Goal: Transaction & Acquisition: Obtain resource

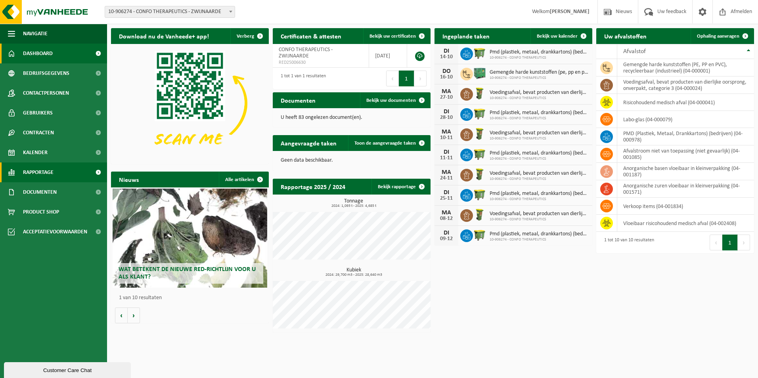
click at [28, 172] on span "Rapportage" at bounding box center [38, 173] width 31 height 20
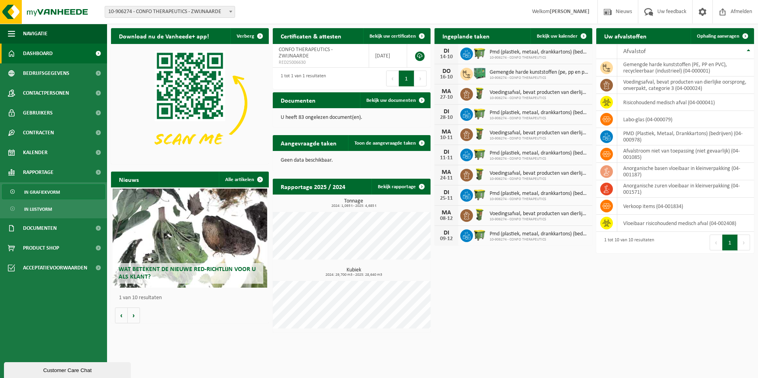
click at [44, 194] on span "In grafiekvorm" at bounding box center [42, 192] width 36 height 15
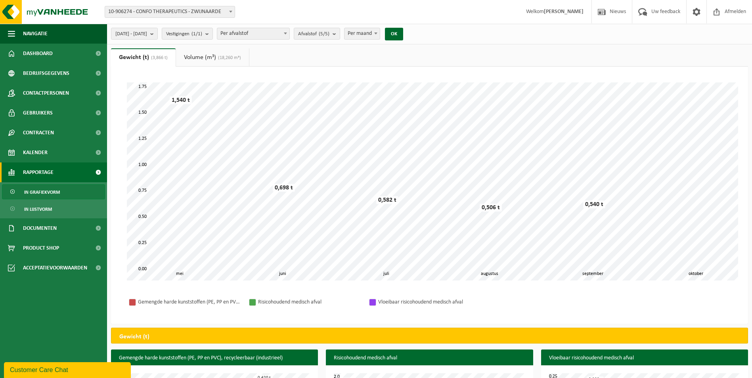
click at [290, 32] on span at bounding box center [286, 33] width 8 height 10
select select "2"
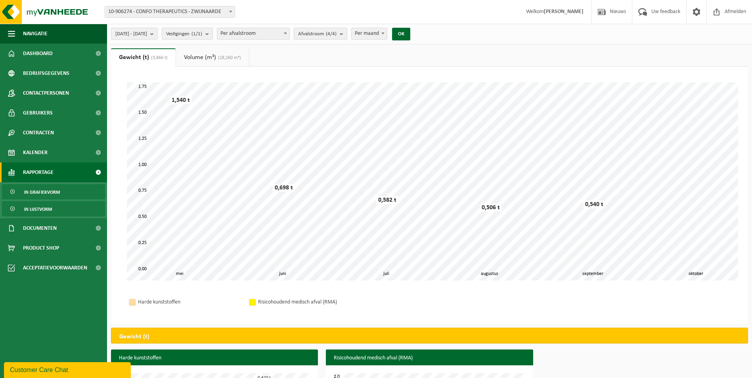
click at [51, 213] on span "In lijstvorm" at bounding box center [38, 209] width 28 height 15
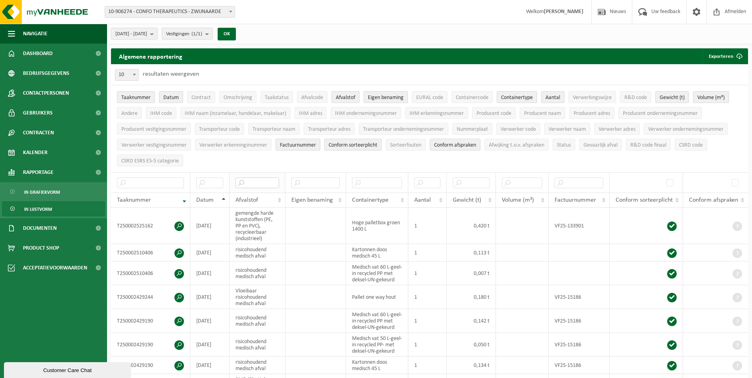
click at [274, 182] on input "text" at bounding box center [258, 183] width 44 height 11
click at [279, 194] on th "Afvalstof" at bounding box center [258, 200] width 56 height 15
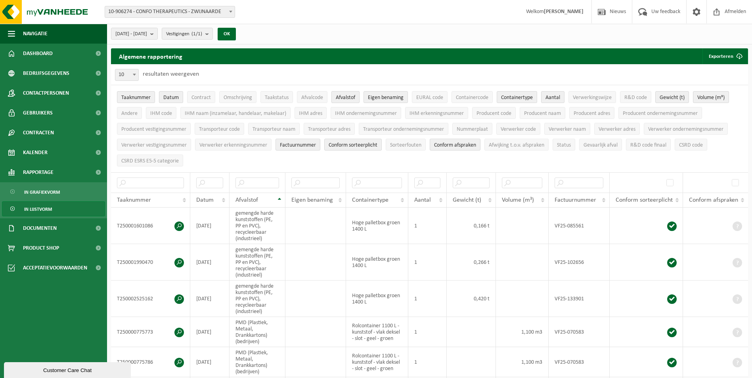
click at [350, 96] on span "Afvalstof" at bounding box center [345, 98] width 19 height 6
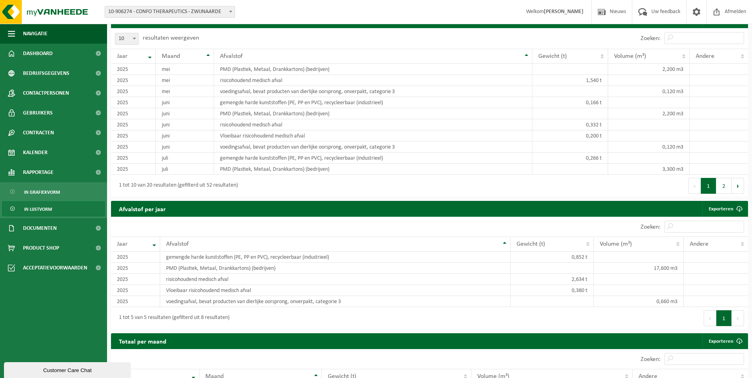
scroll to position [555, 0]
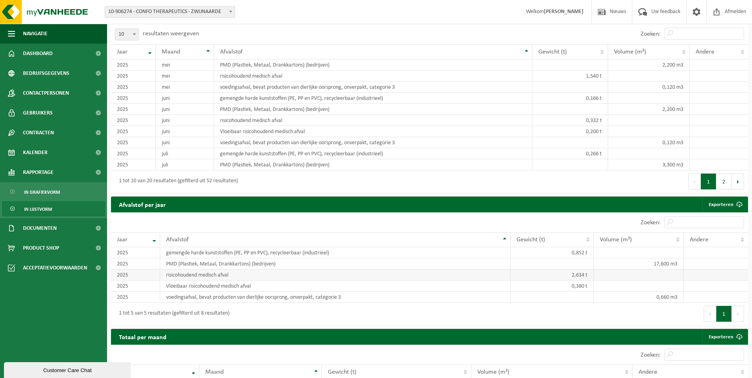
click at [215, 273] on td "risicohoudend medisch afval" at bounding box center [335, 275] width 351 height 11
click at [129, 273] on td "2025" at bounding box center [135, 275] width 49 height 11
click at [585, 273] on td "2,634 t" at bounding box center [552, 275] width 83 height 11
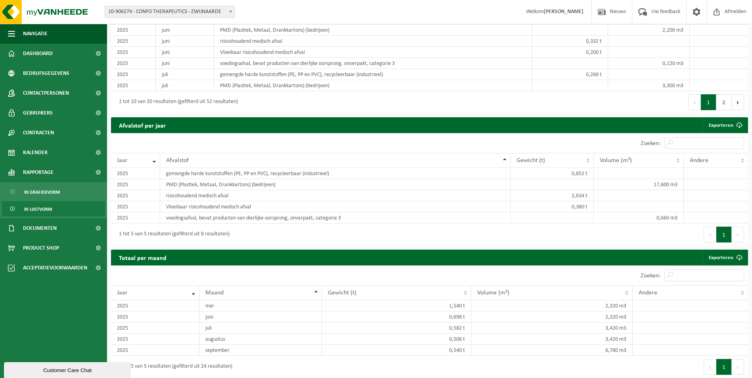
scroll to position [637, 0]
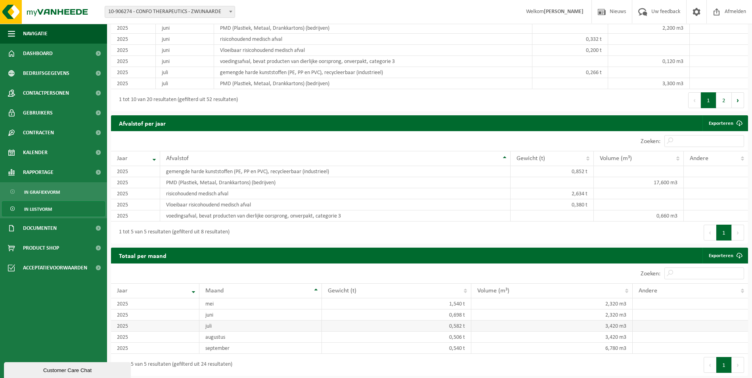
click at [453, 324] on td "0,582 t" at bounding box center [397, 326] width 150 height 11
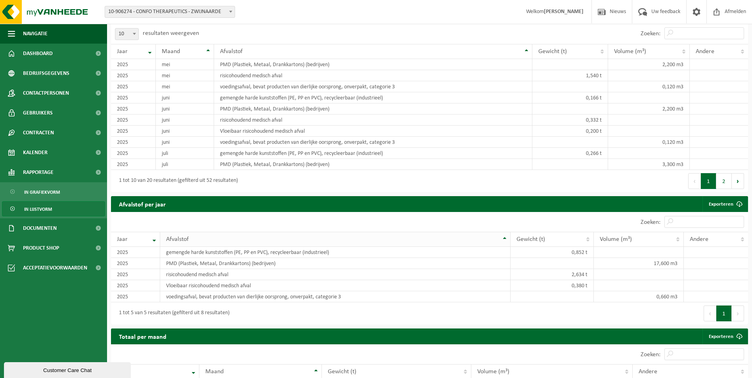
scroll to position [557, 0]
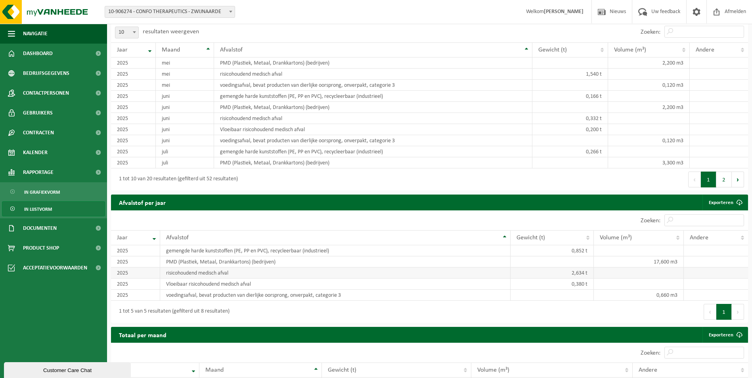
click at [198, 270] on td "risicohoudend medisch afval" at bounding box center [335, 273] width 351 height 11
click at [133, 269] on td "2025" at bounding box center [135, 273] width 49 height 11
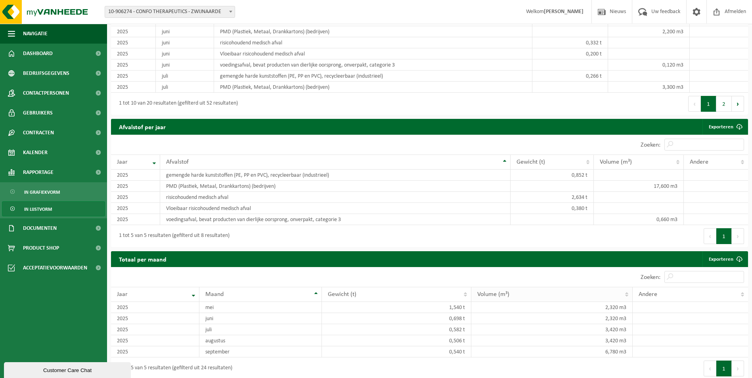
scroll to position [637, 0]
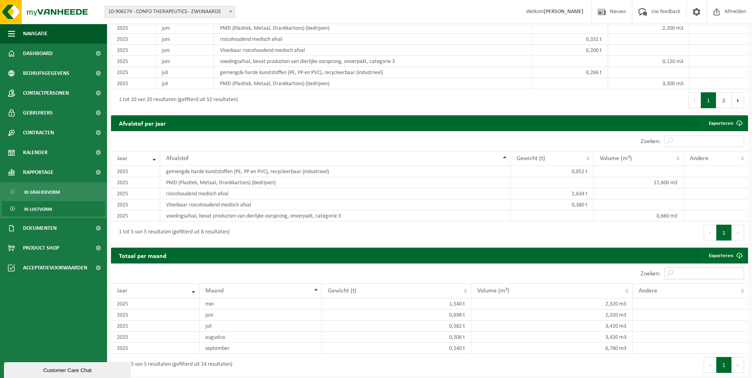
click at [682, 275] on input "Zoeken:" at bounding box center [705, 274] width 80 height 12
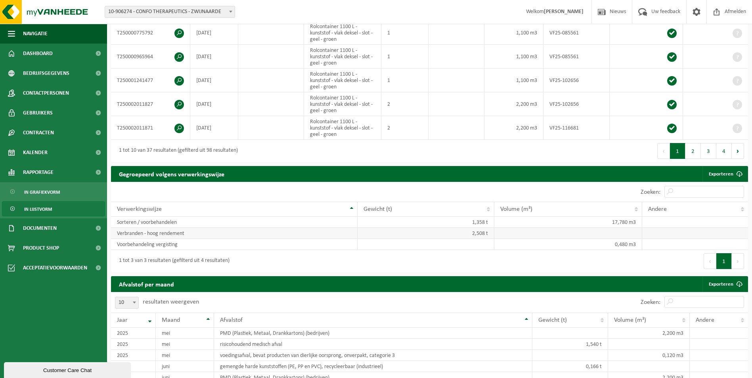
scroll to position [280, 0]
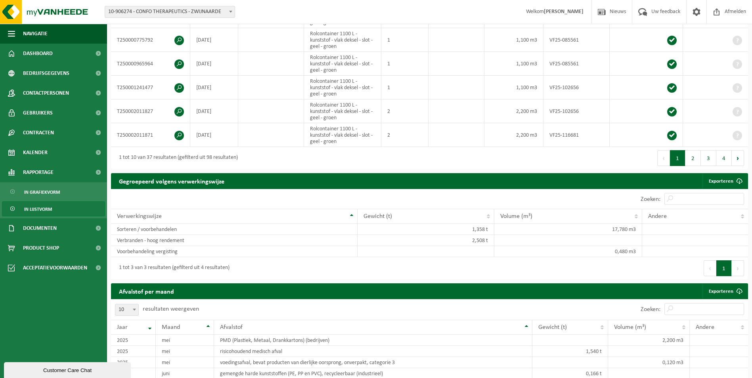
click at [46, 205] on span "In lijstvorm" at bounding box center [38, 209] width 28 height 15
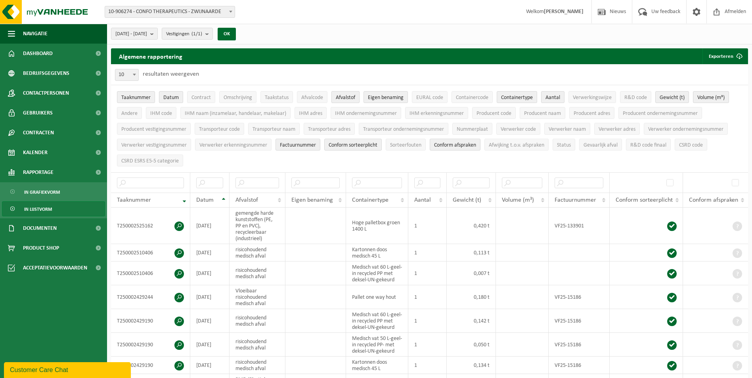
click at [348, 97] on span "Afvalstof" at bounding box center [345, 98] width 19 height 6
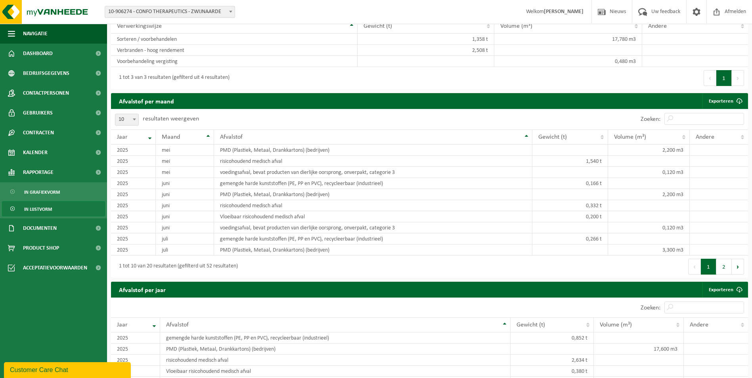
scroll to position [476, 0]
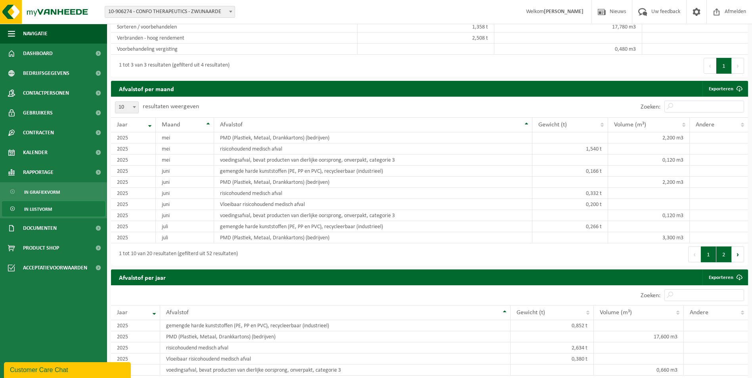
click at [727, 249] on button "2" at bounding box center [724, 255] width 15 height 16
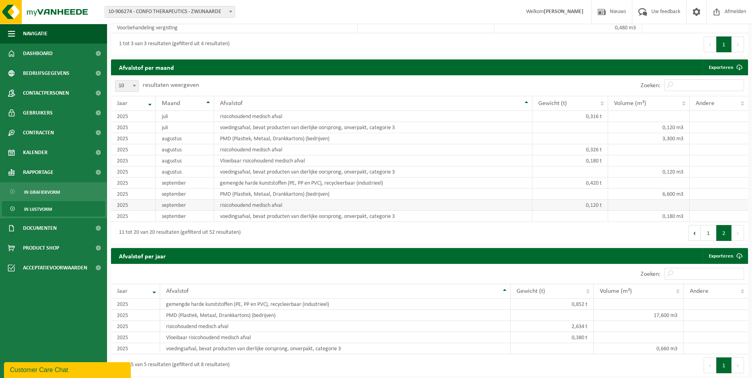
scroll to position [555, 0]
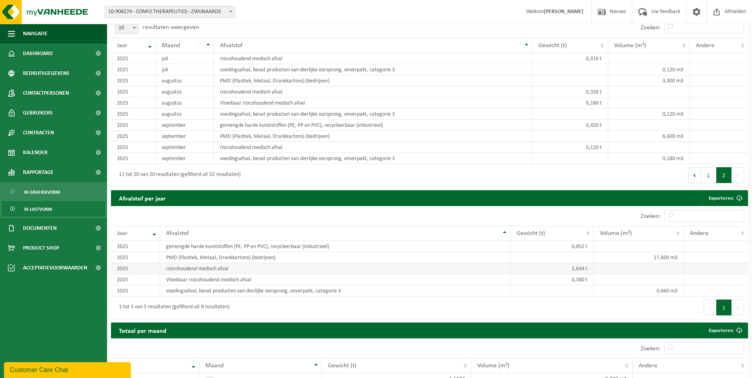
click at [355, 264] on td "risicohoudend medisch afval" at bounding box center [335, 268] width 351 height 11
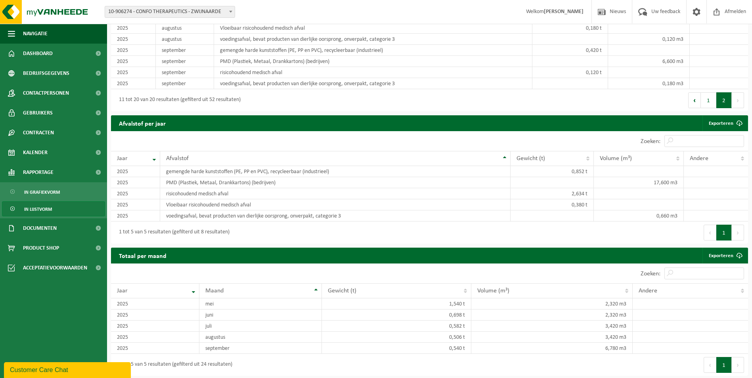
scroll to position [591, 0]
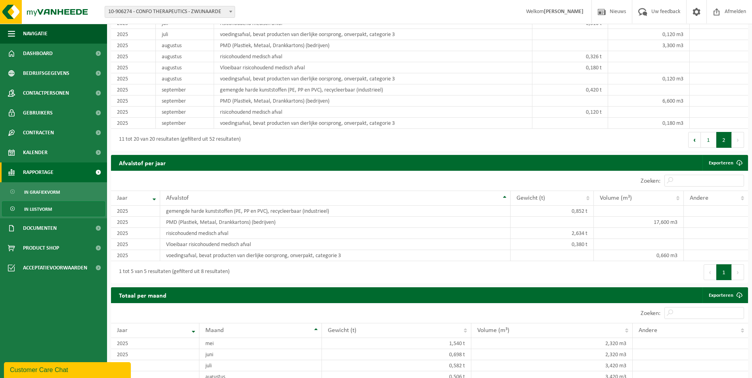
click at [40, 169] on span "Rapportage" at bounding box center [38, 173] width 31 height 20
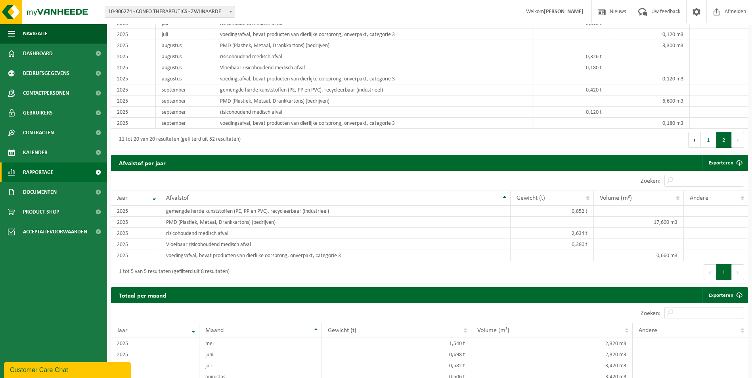
click at [56, 171] on link "Rapportage" at bounding box center [53, 173] width 107 height 20
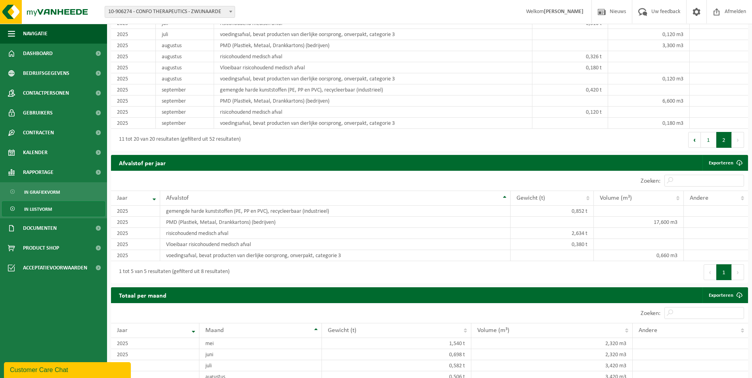
click at [54, 208] on link "In lijstvorm" at bounding box center [53, 208] width 103 height 15
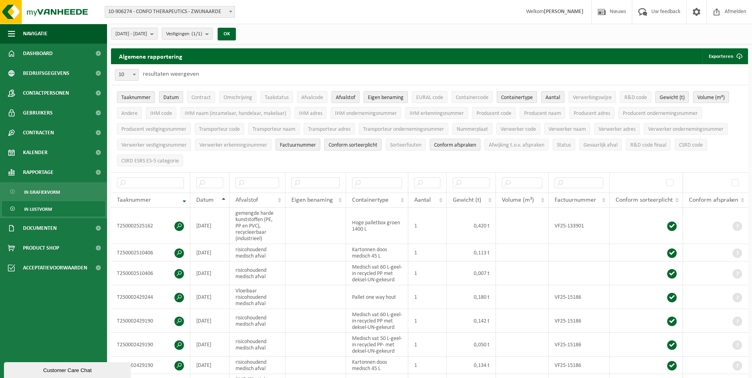
click at [347, 96] on span "Afvalstof" at bounding box center [345, 98] width 19 height 6
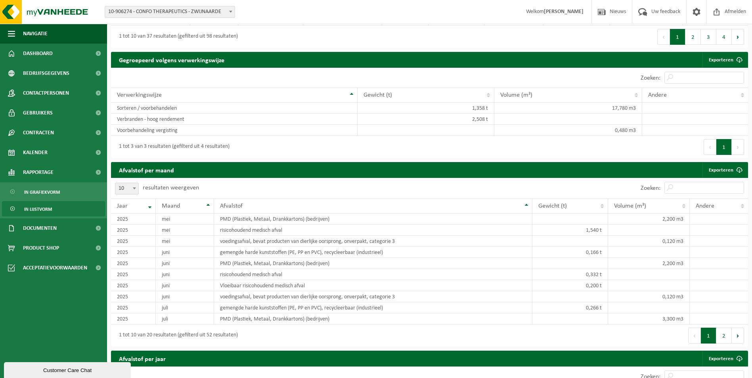
scroll to position [397, 0]
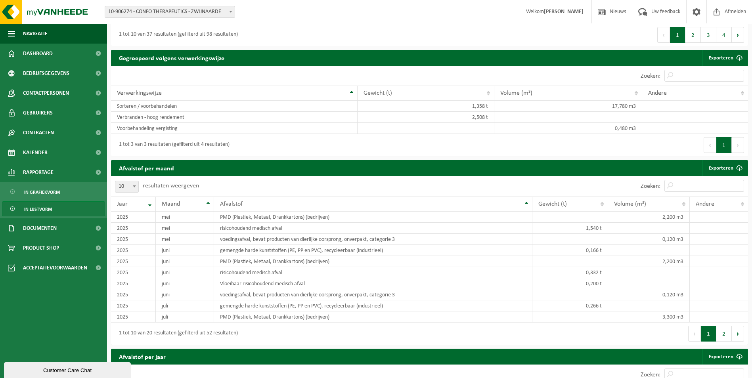
click at [133, 186] on span at bounding box center [134, 186] width 8 height 10
click at [688, 186] on input "Zoeken:" at bounding box center [705, 186] width 80 height 12
click at [232, 273] on td "risicohoudend medisch afval" at bounding box center [373, 272] width 319 height 11
click at [725, 165] on link "Exporteren" at bounding box center [725, 168] width 45 height 16
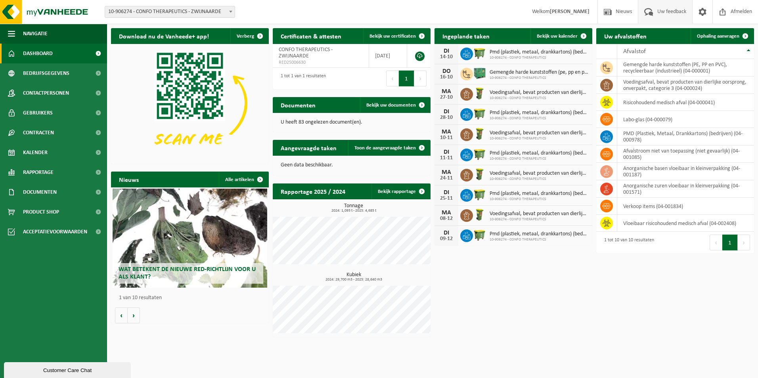
click at [673, 10] on span "Uw feedback" at bounding box center [672, 11] width 33 height 23
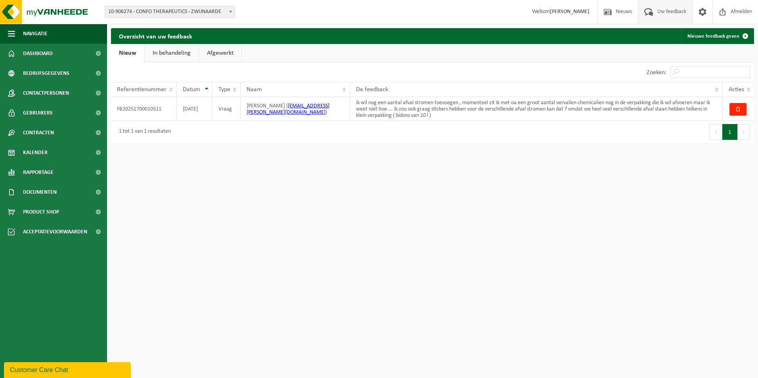
click at [165, 54] on link "In behandeling" at bounding box center [172, 53] width 54 height 18
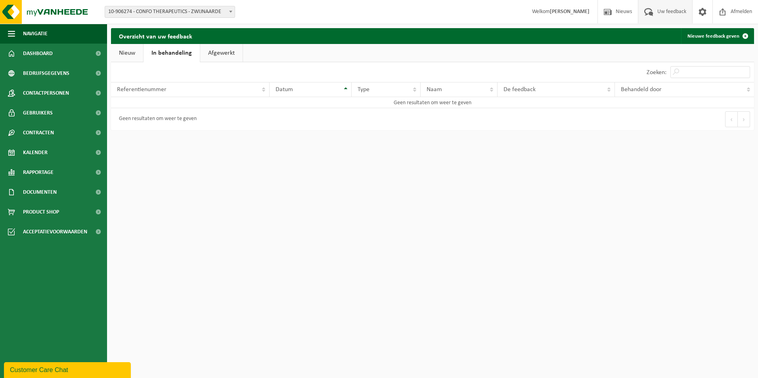
click at [214, 53] on link "Afgewerkt" at bounding box center [221, 53] width 42 height 18
click at [137, 51] on link "Nieuw" at bounding box center [127, 53] width 32 height 18
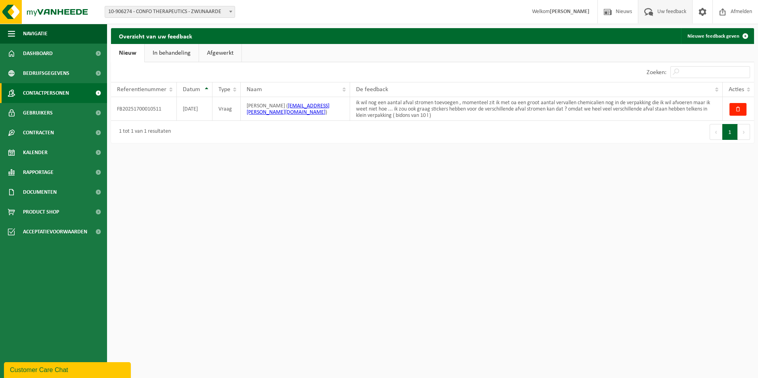
click at [58, 98] on span "Contactpersonen" at bounding box center [46, 93] width 46 height 20
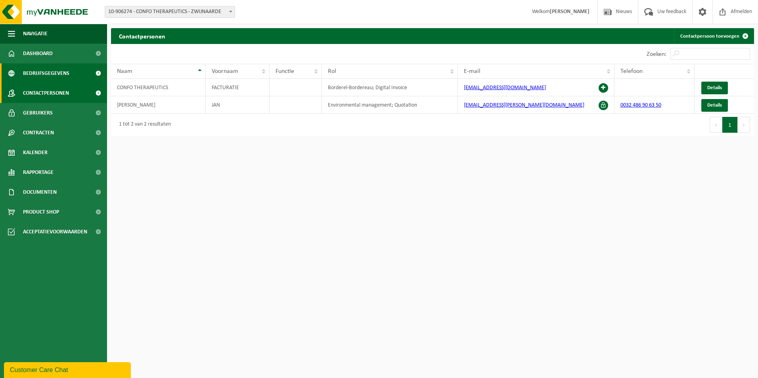
click at [65, 73] on span "Bedrijfsgegevens" at bounding box center [46, 73] width 46 height 20
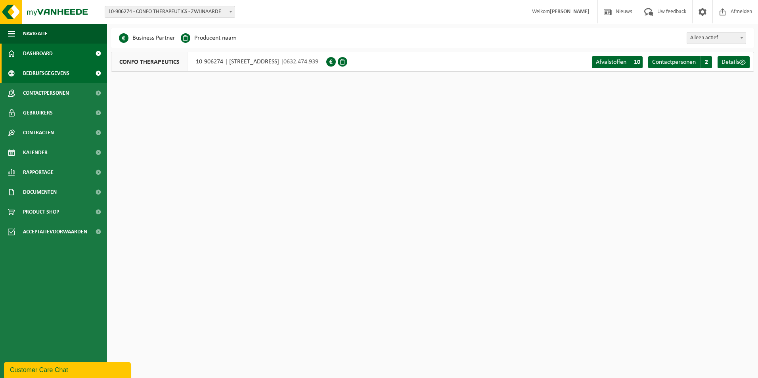
click at [77, 53] on link "Dashboard" at bounding box center [53, 54] width 107 height 20
